Goal: Find contact information: Find contact information

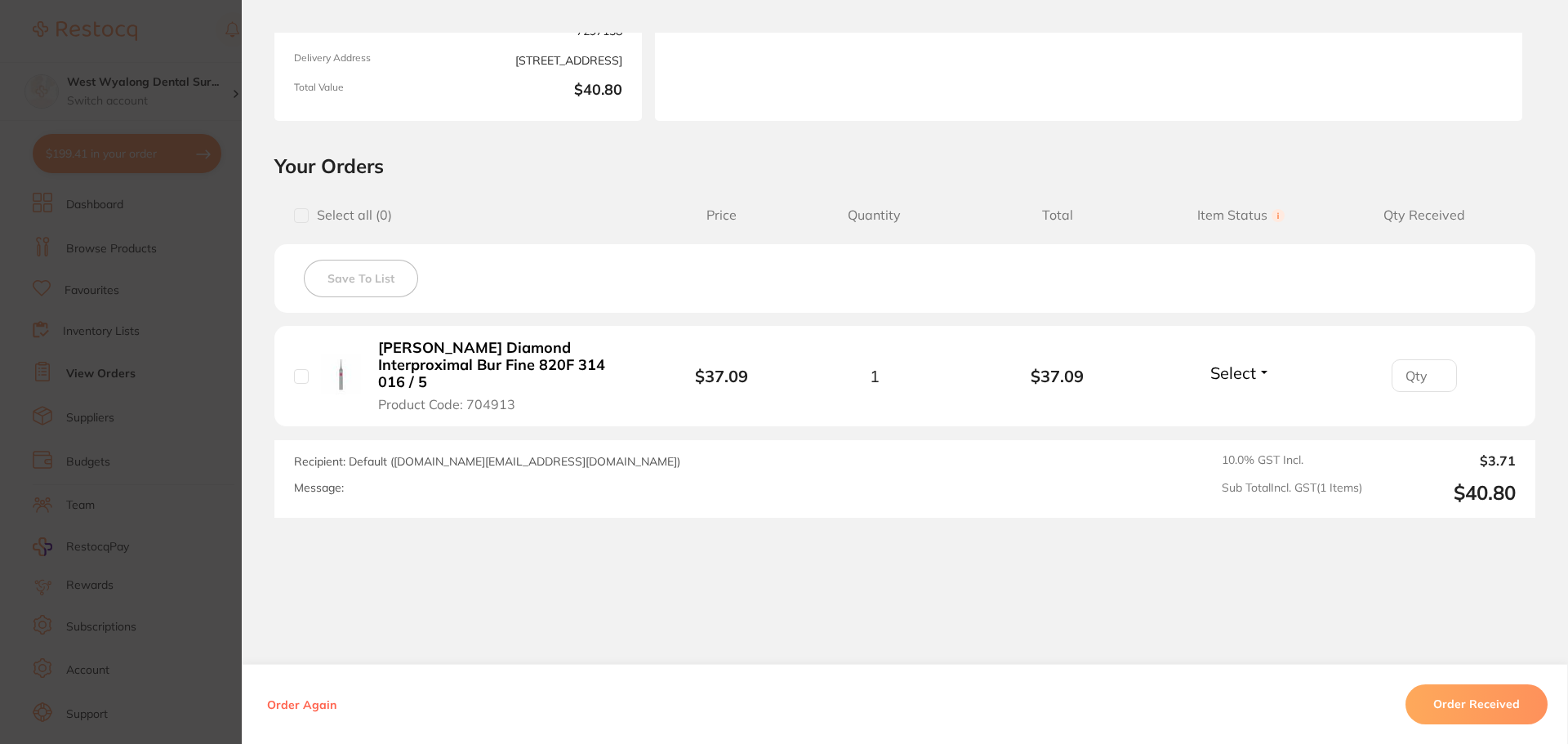
scroll to position [2, 0]
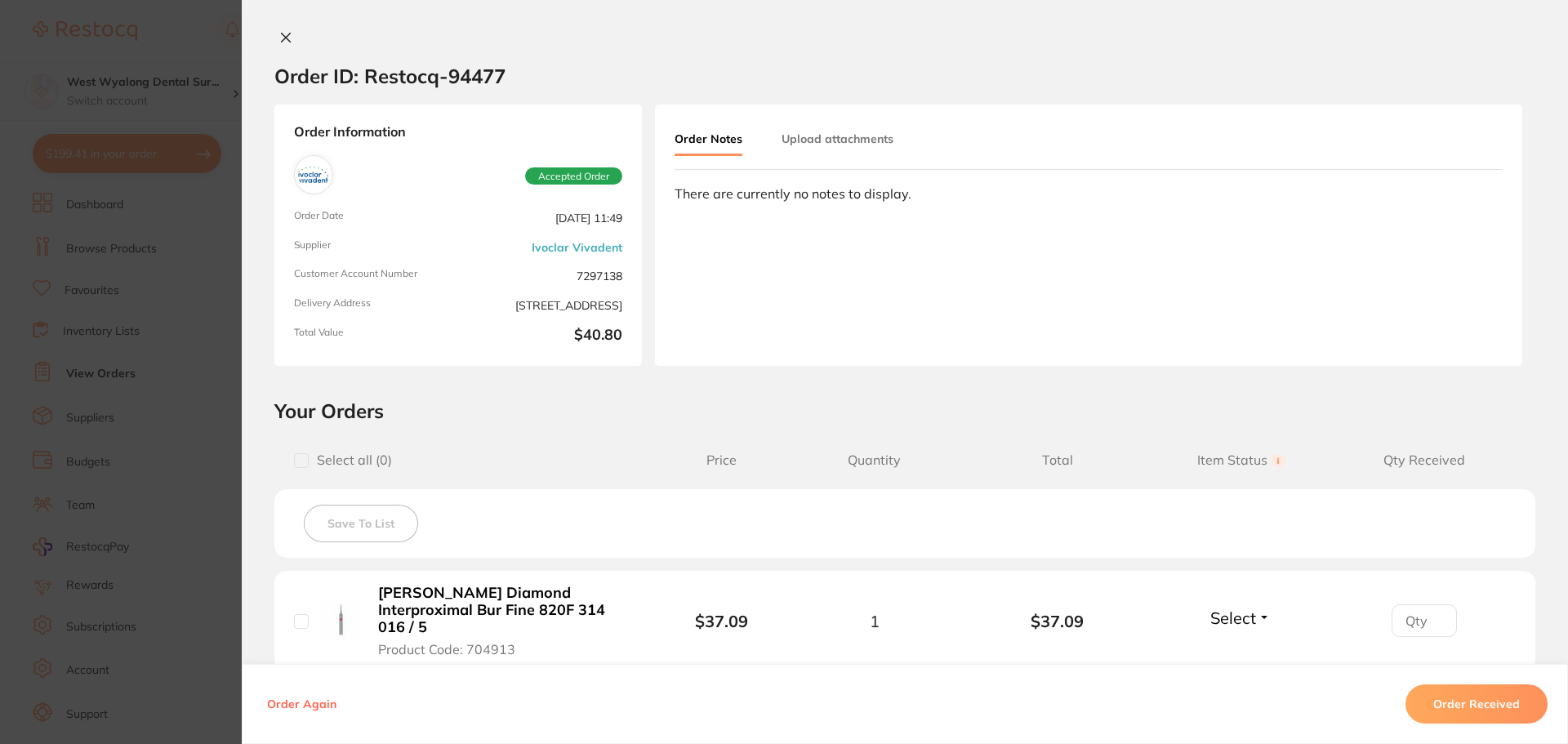
click at [278, 33] on button at bounding box center [285, 38] width 23 height 17
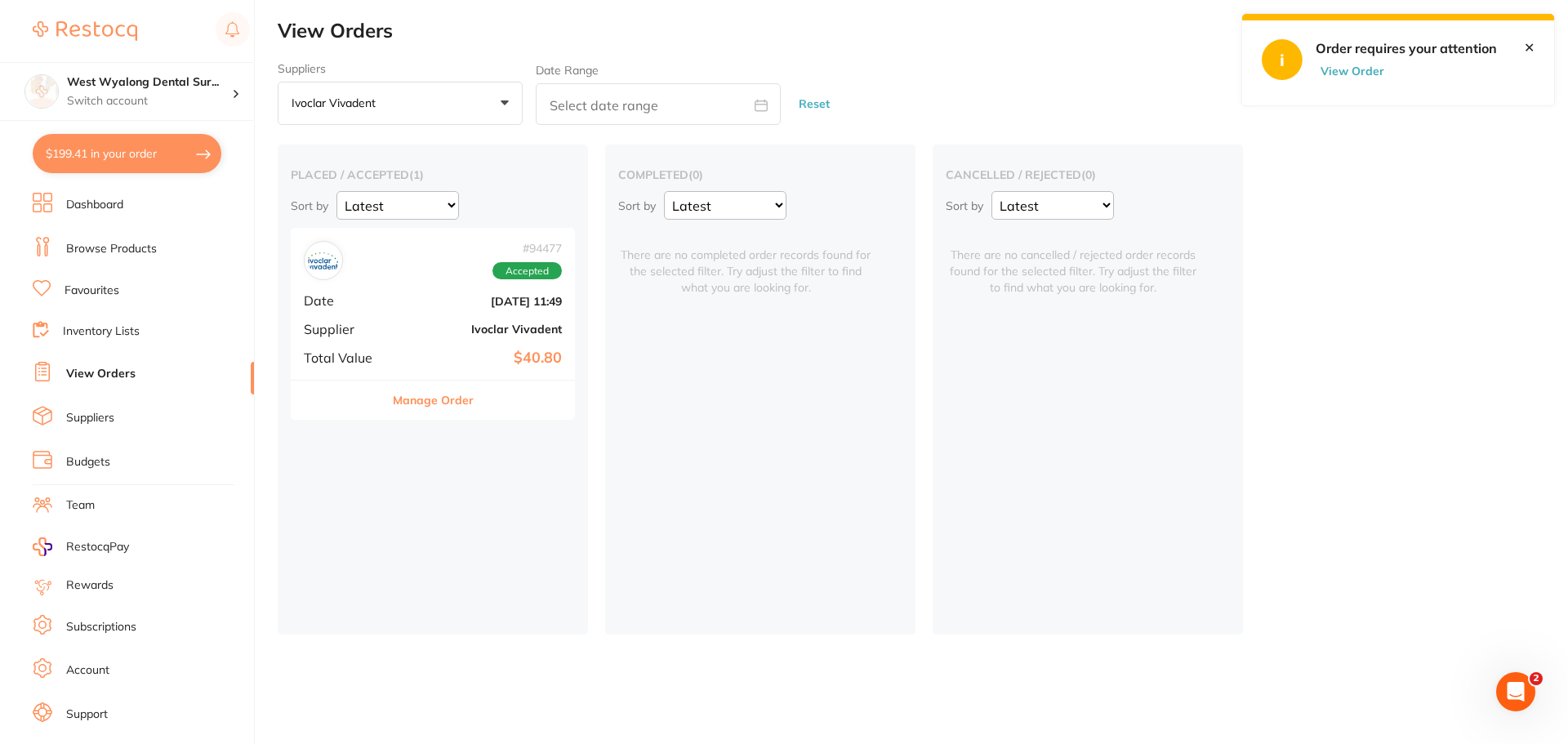
click at [101, 411] on link "Suppliers" at bounding box center [90, 418] width 49 height 16
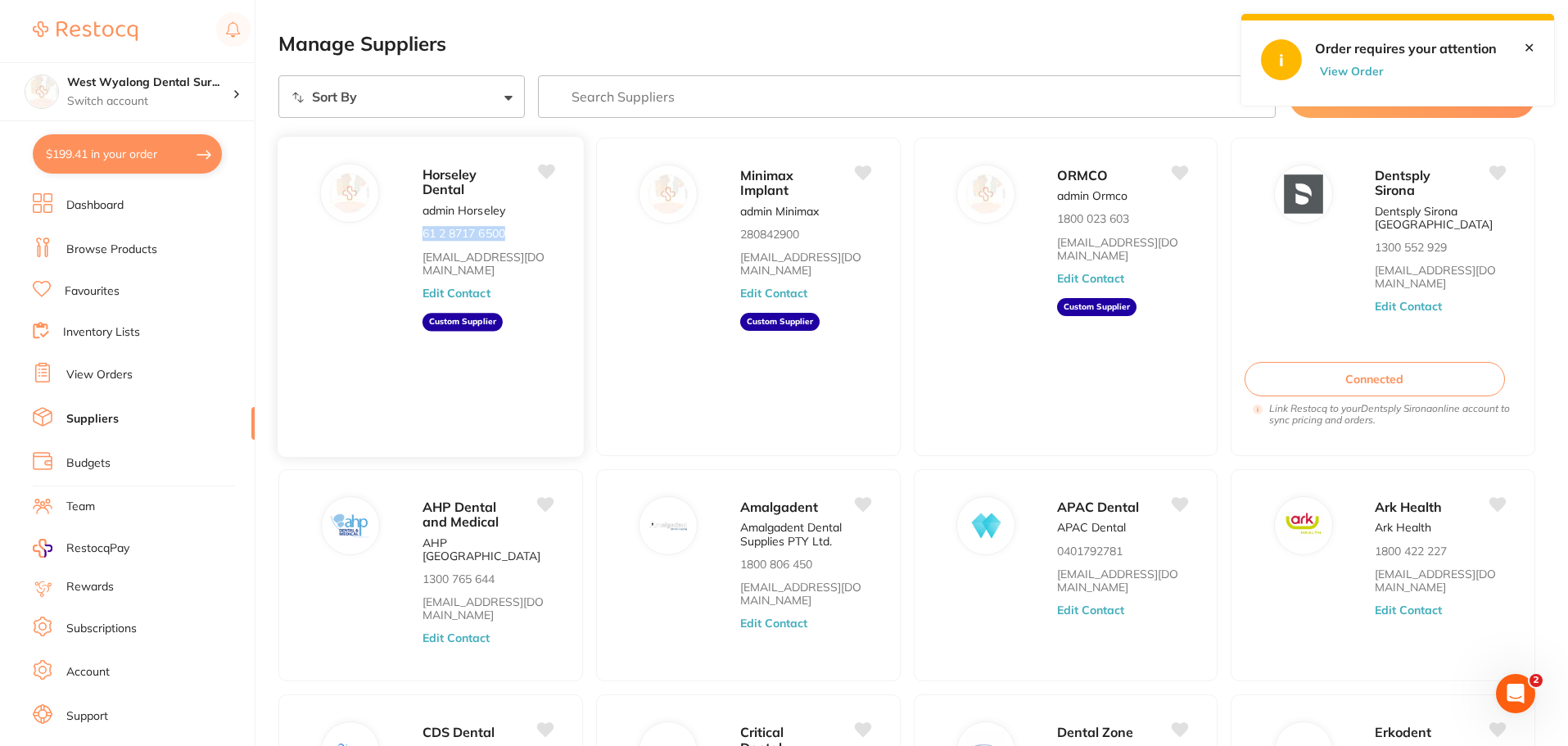
drag, startPoint x: 508, startPoint y: 235, endPoint x: 416, endPoint y: 222, distance: 92.9
click at [416, 222] on div "Horseley Dental admin Horseley 61 2 8717 6500 [EMAIL_ADDRESS][DOMAIN_NAME] Edit…" at bounding box center [430, 296] width 307 height 322
copy p "61 2 8717 6500"
click at [624, 95] on input "search" at bounding box center [907, 97] width 739 height 43
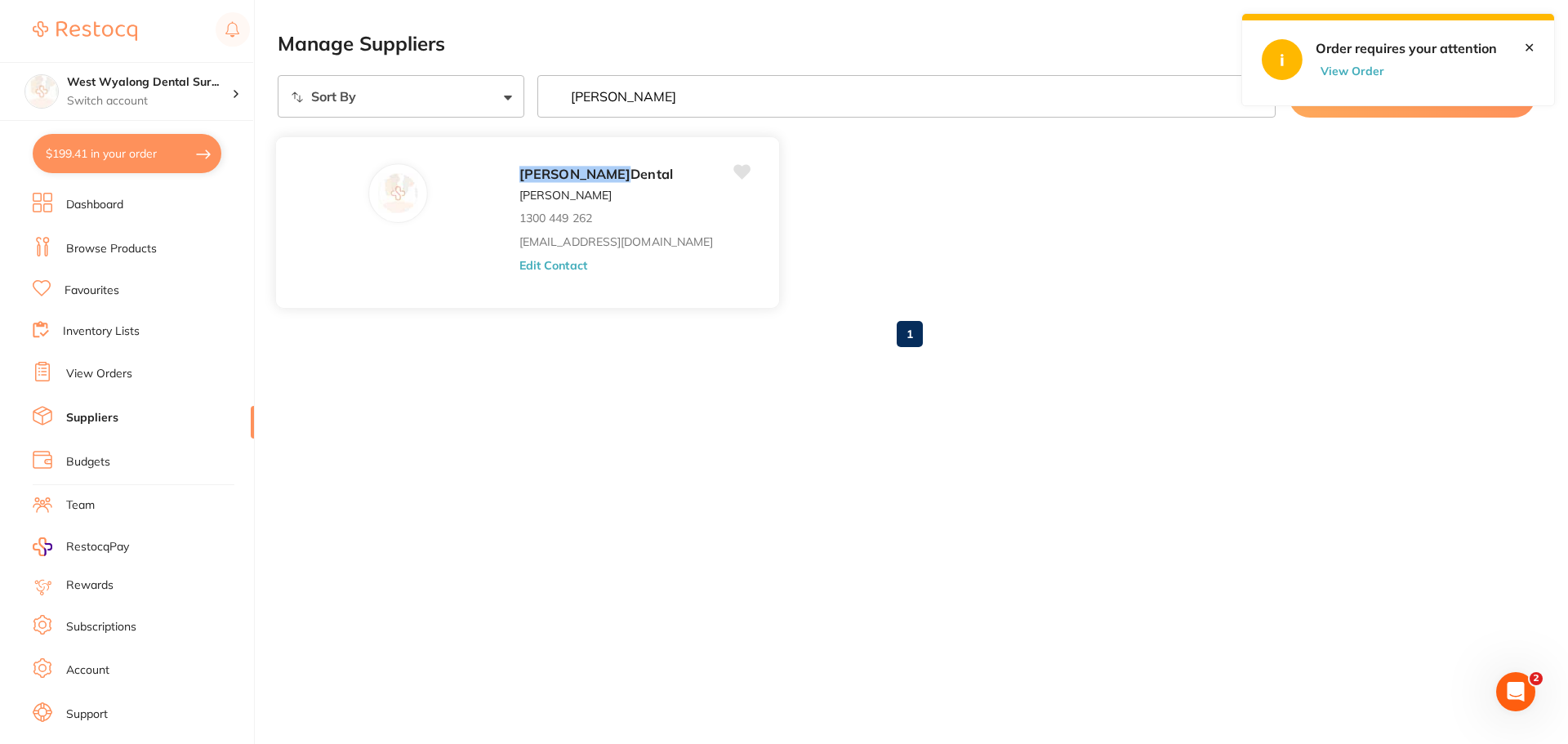
type input "[PERSON_NAME]"
drag, startPoint x: 514, startPoint y: 222, endPoint x: 425, endPoint y: 223, distance: 89.0
click at [425, 223] on div "[PERSON_NAME] [PERSON_NAME] 1300 449 262 [EMAIL_ADDRESS][DOMAIN_NAME] Edit Cont…" at bounding box center [527, 222] width 504 height 172
copy p "1300 449 262"
